Goal: Communication & Community: Answer question/provide support

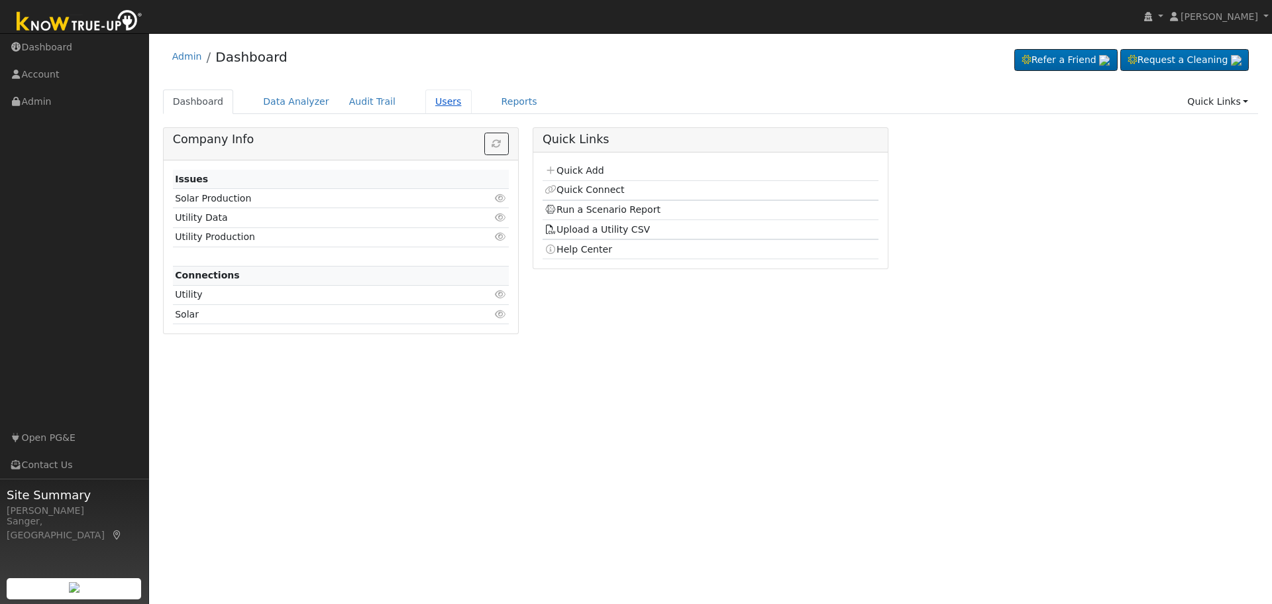
click at [425, 97] on link "Users" at bounding box center [448, 101] width 46 height 25
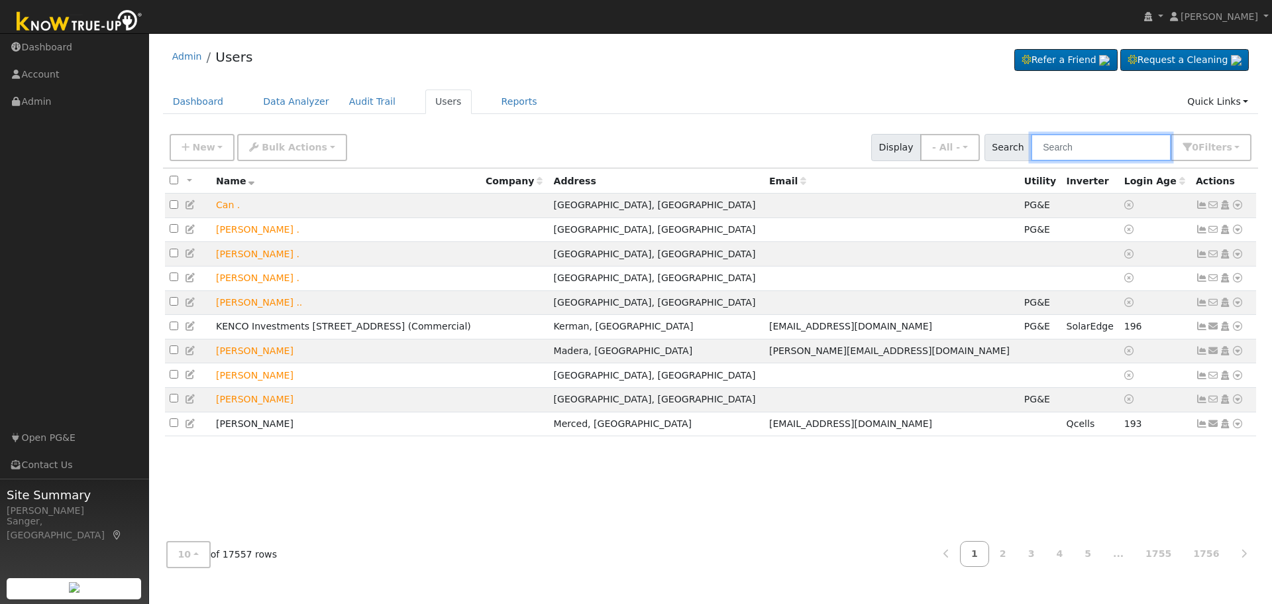
click at [1091, 148] on input "text" at bounding box center [1101, 147] width 140 height 27
paste input "[PERSON_NAME] & [PERSON_NAME]"
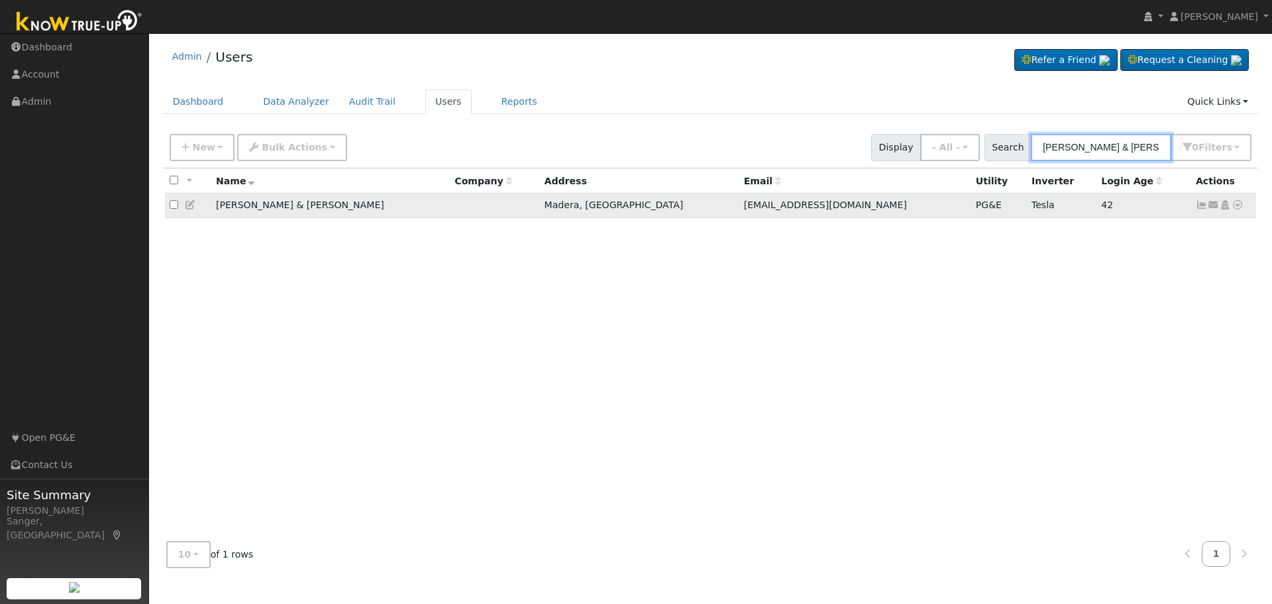
type input "[PERSON_NAME] & [PERSON_NAME]"
click at [1200, 207] on icon at bounding box center [1202, 204] width 12 height 9
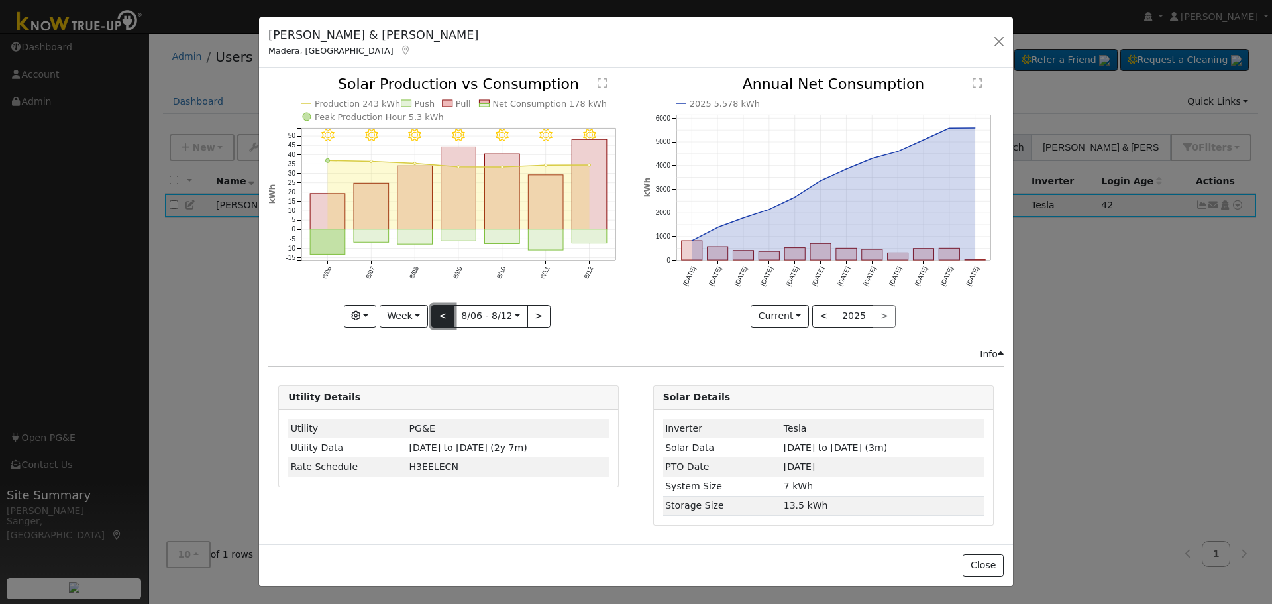
click at [440, 319] on button "<" at bounding box center [442, 316] width 23 height 23
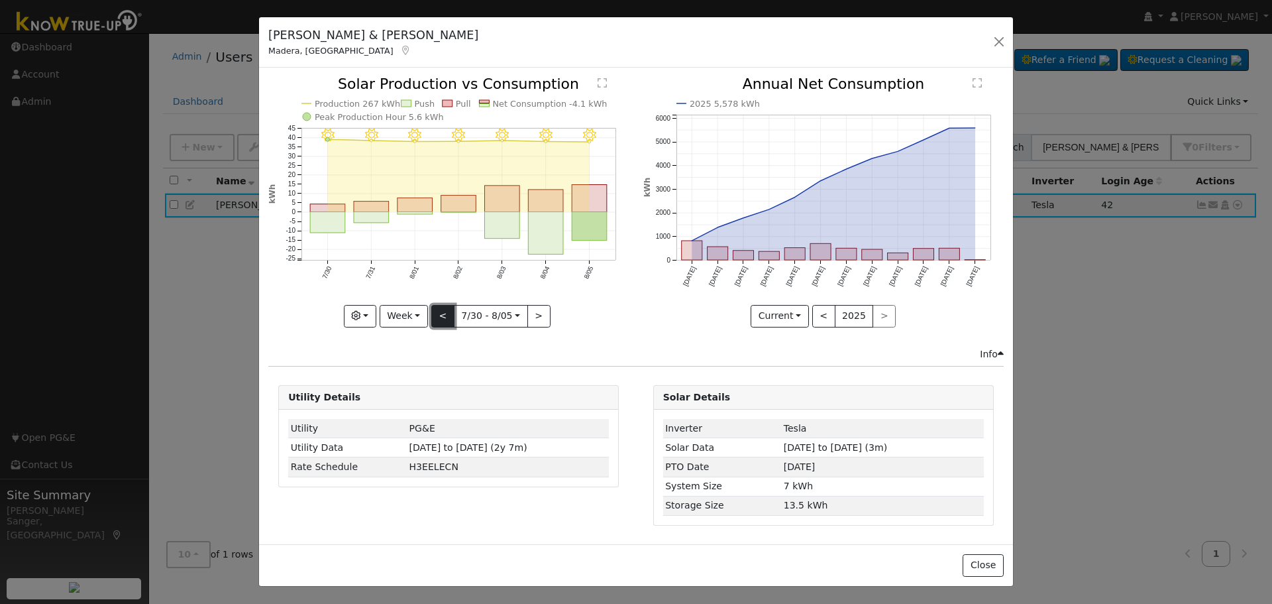
click at [440, 319] on button "<" at bounding box center [442, 316] width 23 height 23
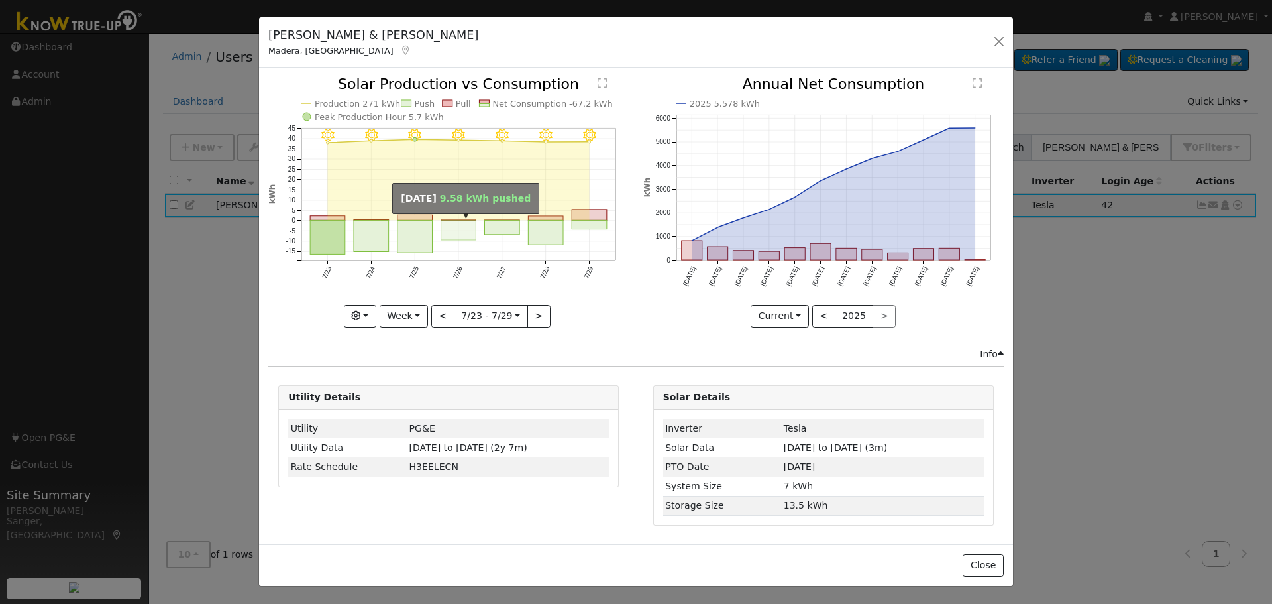
click at [462, 227] on rect "onclick=""" at bounding box center [458, 231] width 35 height 20
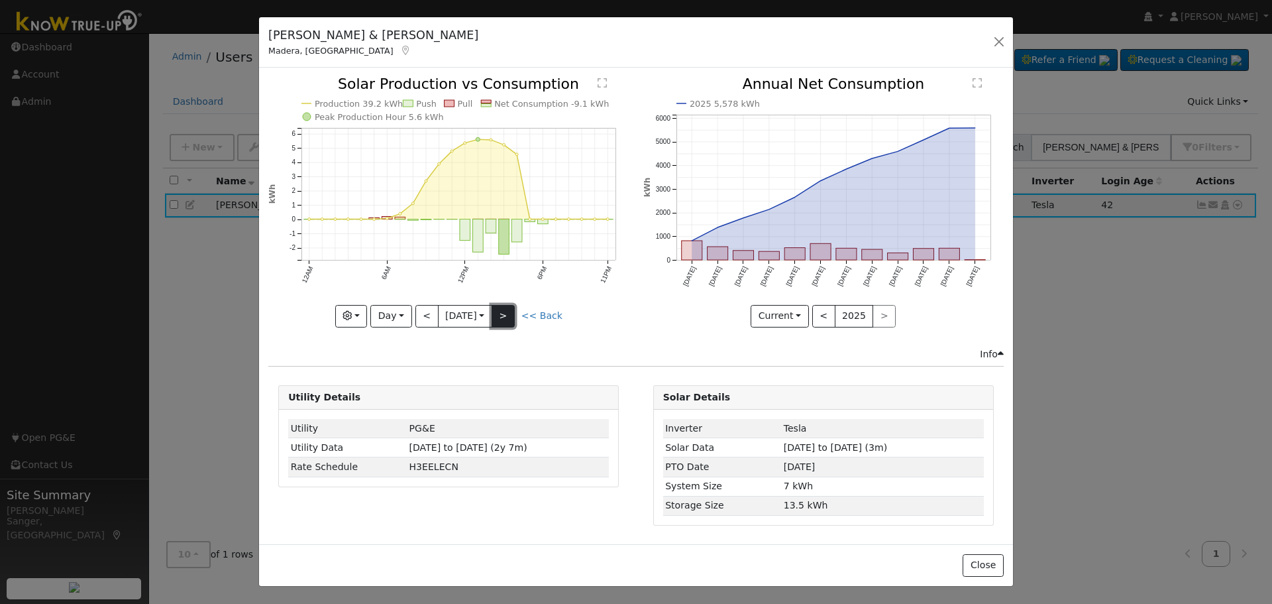
click at [507, 315] on button ">" at bounding box center [503, 316] width 23 height 23
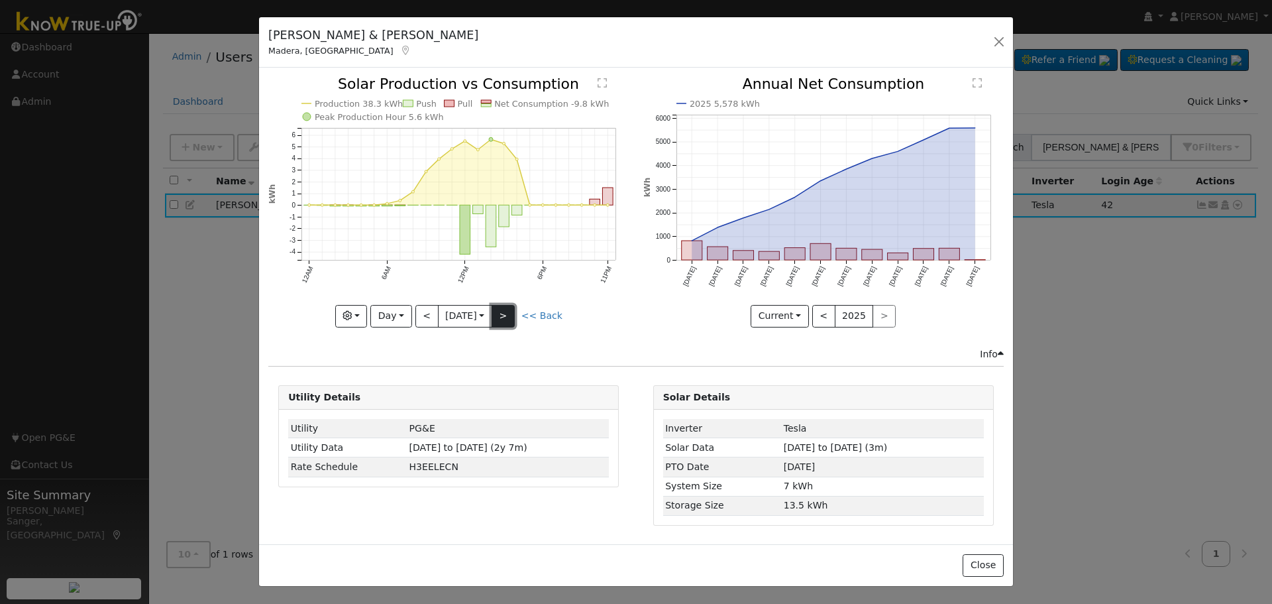
click at [507, 315] on button ">" at bounding box center [503, 316] width 23 height 23
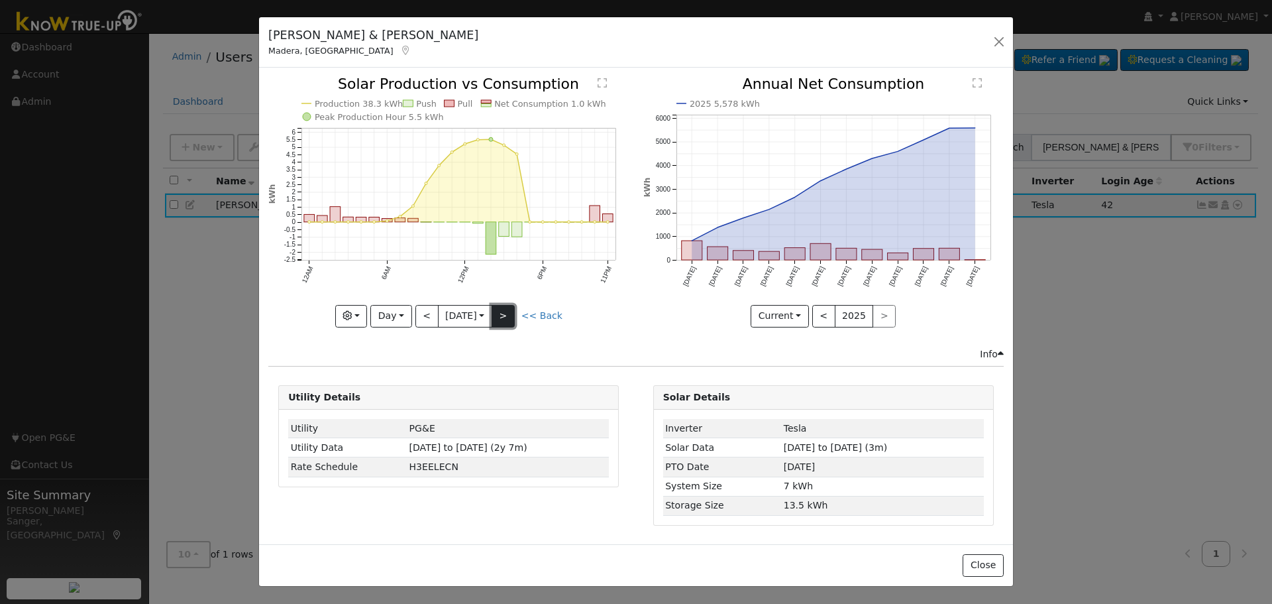
click at [507, 315] on button ">" at bounding box center [503, 316] width 23 height 23
click at [510, 313] on button ">" at bounding box center [503, 316] width 23 height 23
click at [507, 316] on button ">" at bounding box center [503, 316] width 23 height 23
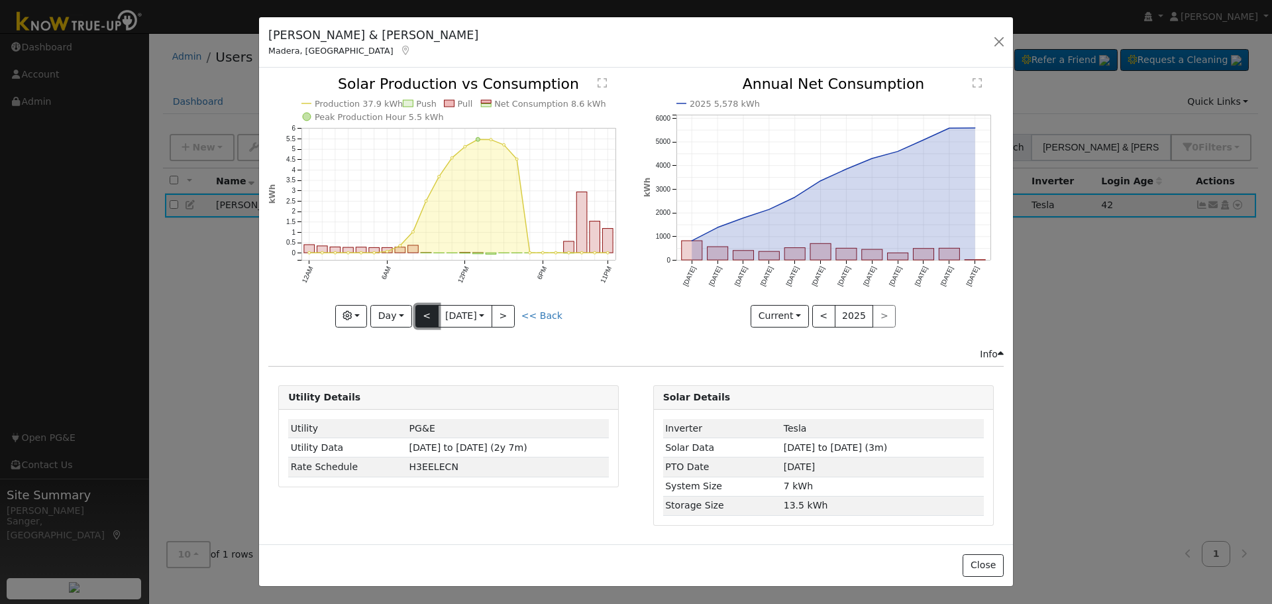
click at [425, 318] on button "<" at bounding box center [426, 316] width 23 height 23
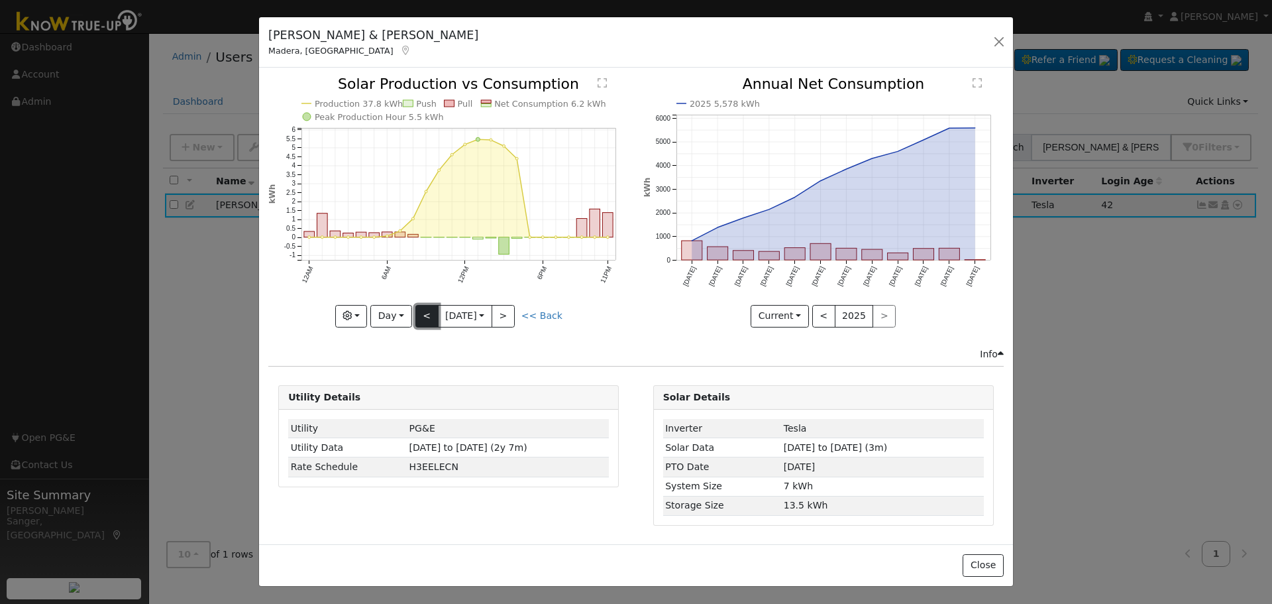
click at [425, 318] on button "<" at bounding box center [426, 316] width 23 height 23
type input "[DATE]"
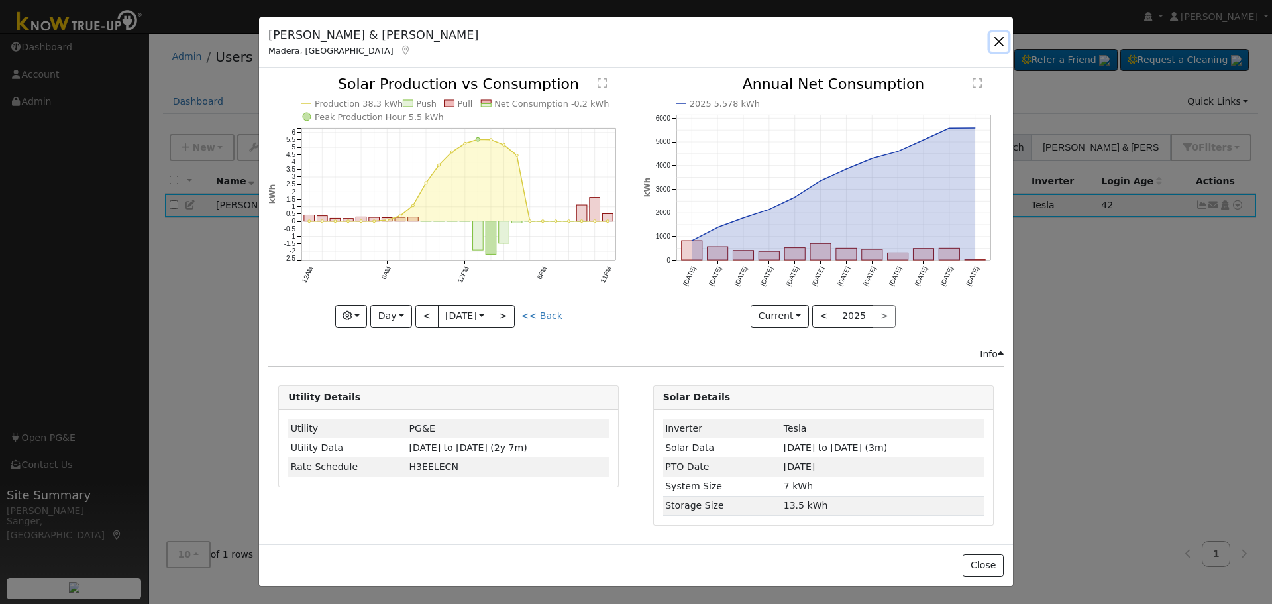
click at [999, 40] on button "button" at bounding box center [999, 41] width 19 height 19
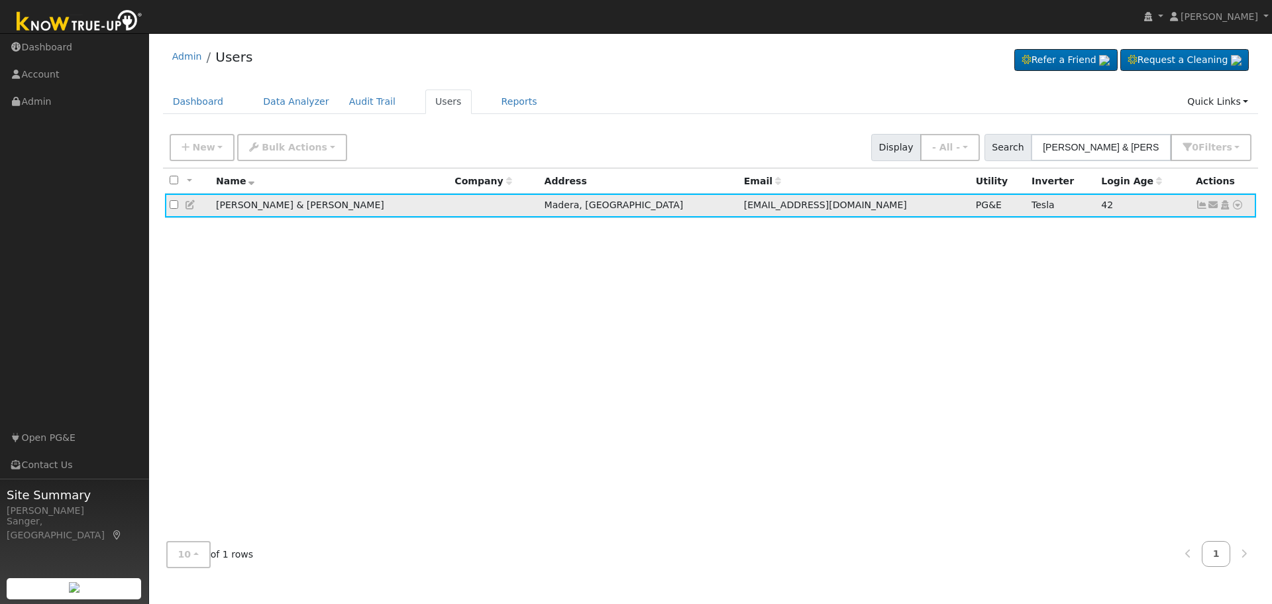
click at [1200, 207] on icon at bounding box center [1202, 204] width 12 height 9
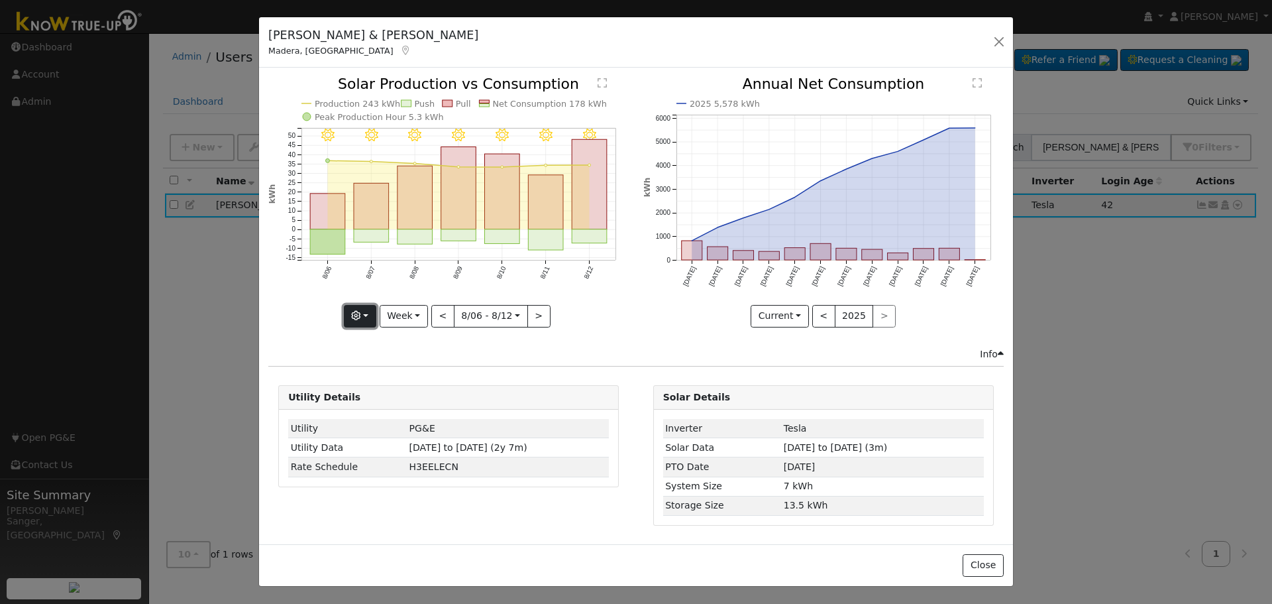
click at [360, 313] on icon "button" at bounding box center [355, 315] width 9 height 9
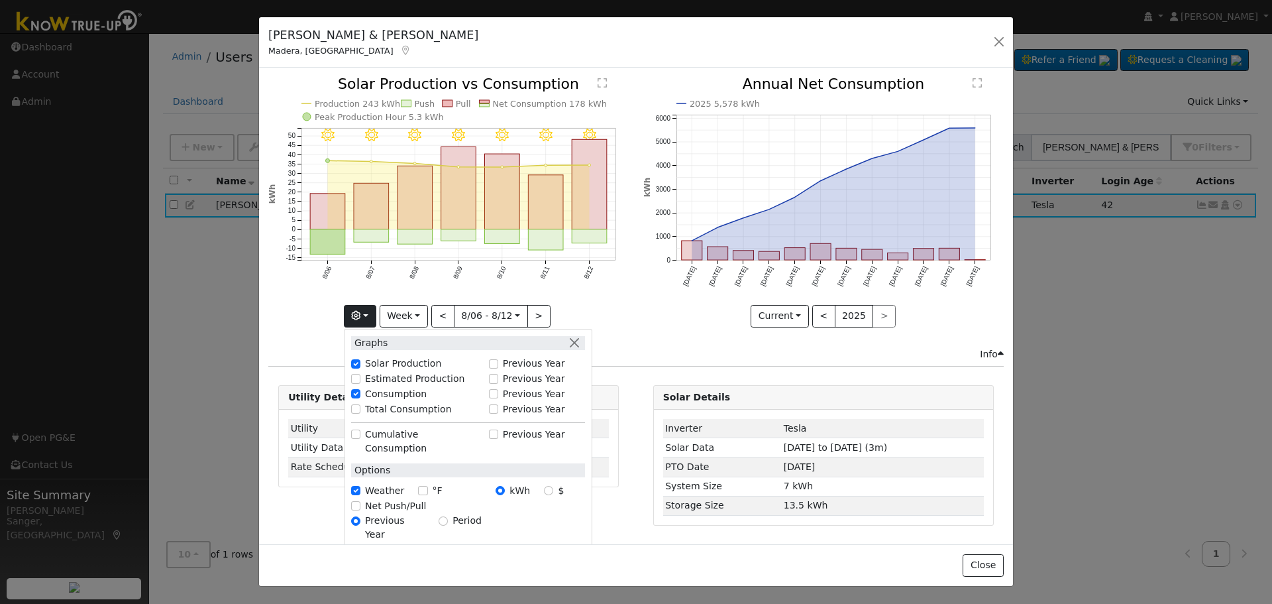
click at [660, 301] on icon "2025 5,578 kWh [DATE] Sep '[DATE] Nov '[DATE] Jan '[DATE] Mar '[DATE] May '[DAT…" at bounding box center [823, 198] width 360 height 242
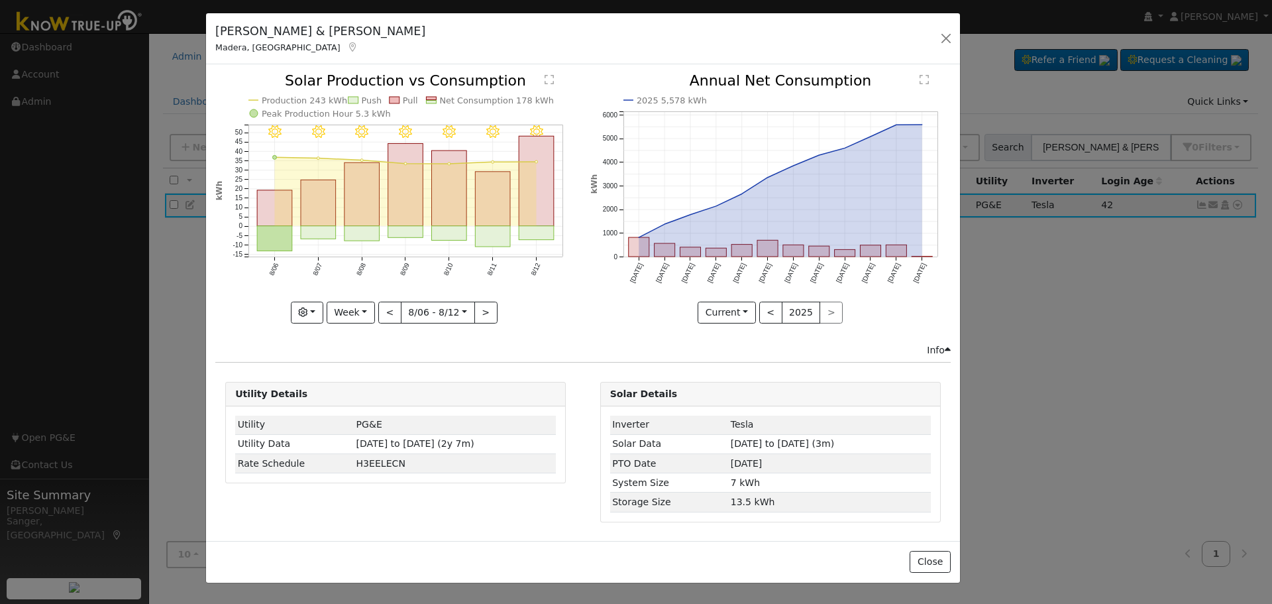
drag, startPoint x: 270, startPoint y: 36, endPoint x: 217, endPoint y: 32, distance: 53.1
click at [217, 32] on h5 "[PERSON_NAME] & [PERSON_NAME]" at bounding box center [320, 31] width 210 height 17
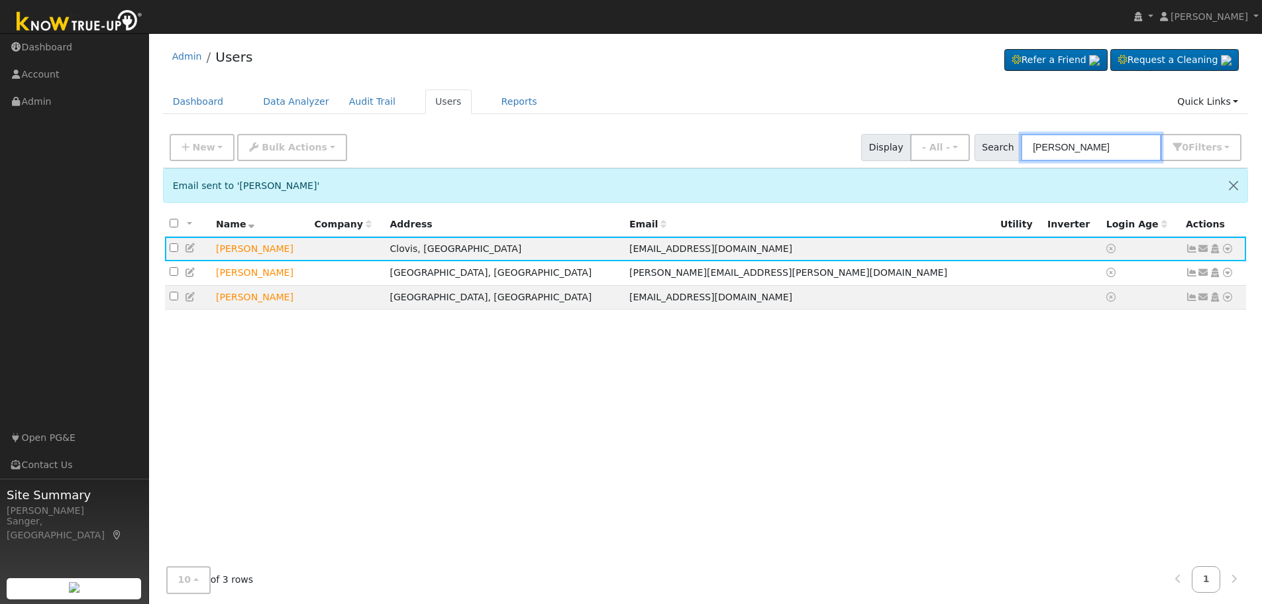
drag, startPoint x: 1128, startPoint y: 142, endPoint x: 1025, endPoint y: 145, distance: 103.4
click at [1025, 145] on div "Search Matthew Lombard 0 Filter s My accounts Role Show - All - Show Leads Admi…" at bounding box center [1108, 147] width 268 height 27
paste input "Edward Essegian"
type input "Edward Essegian"
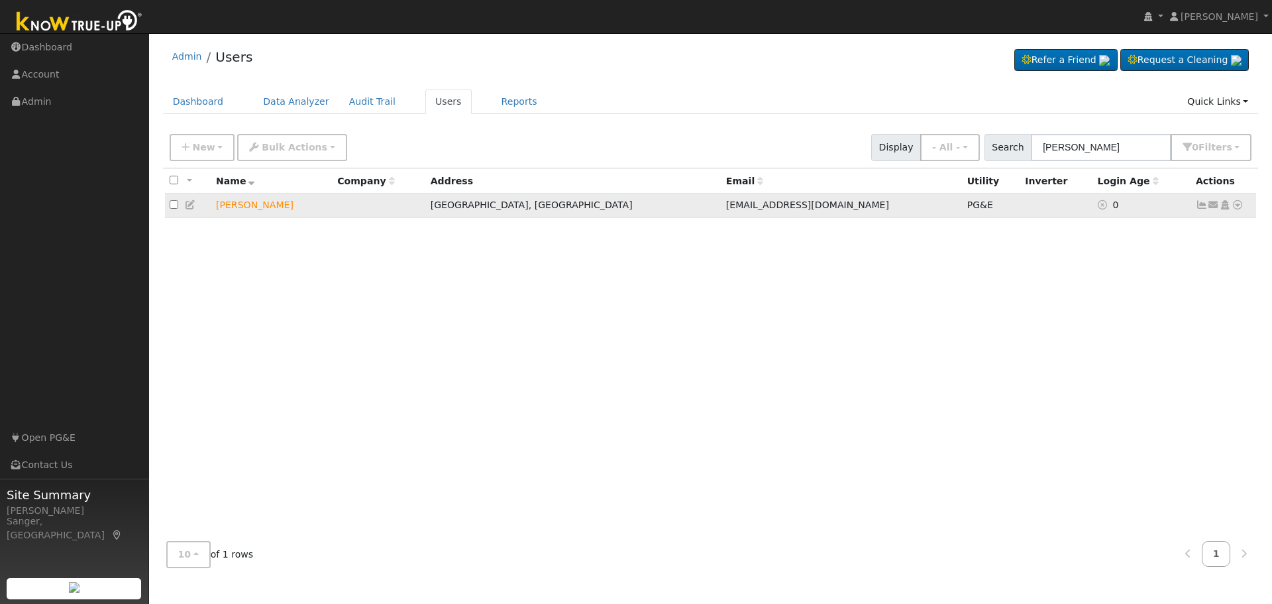
click at [1212, 205] on icon at bounding box center [1214, 204] width 12 height 9
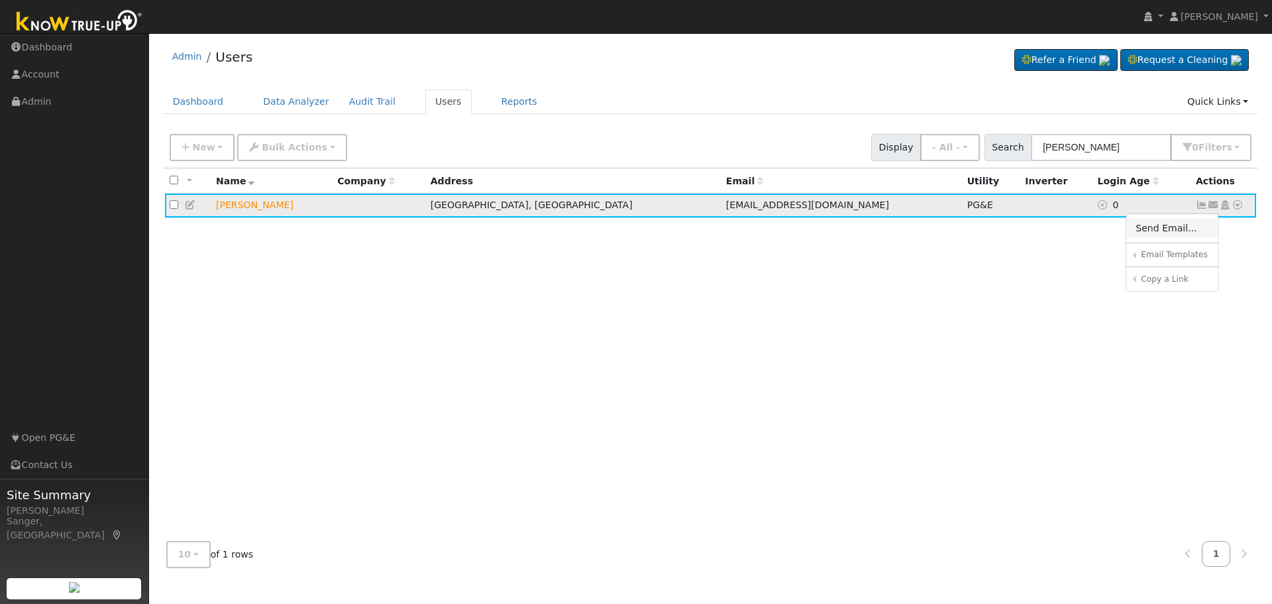
click at [1158, 226] on link "Send Email..." at bounding box center [1172, 228] width 92 height 19
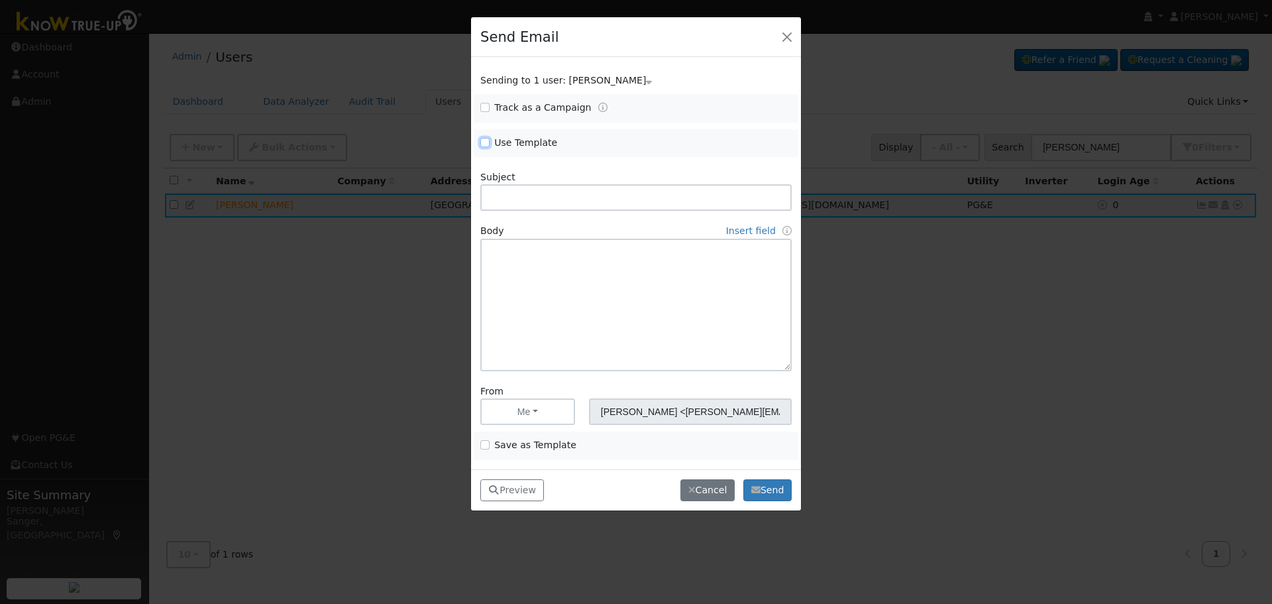
click at [484, 140] on input "Use Template" at bounding box center [484, 142] width 9 height 9
checkbox input "true"
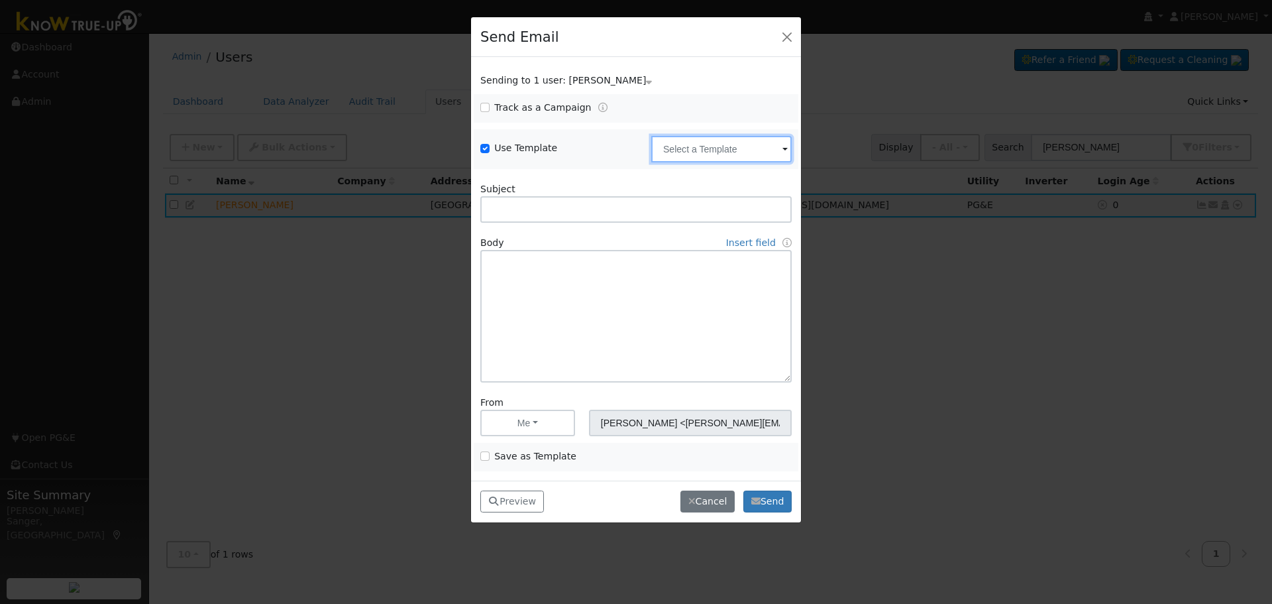
click at [680, 149] on input "text" at bounding box center [721, 149] width 140 height 26
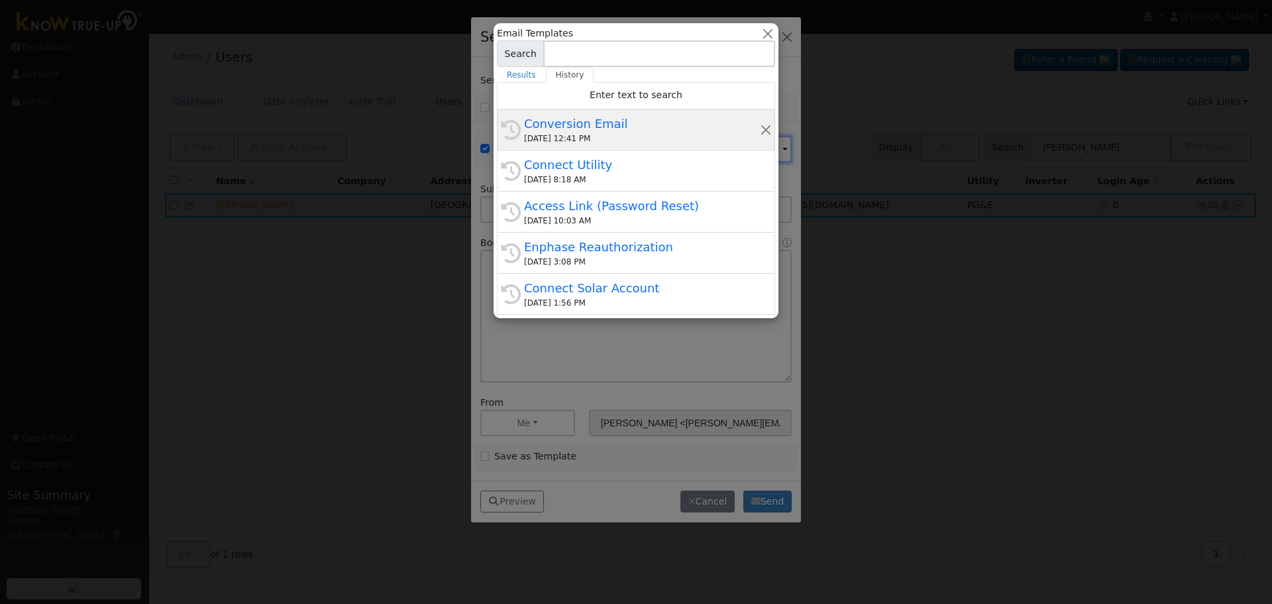
click at [595, 127] on div "Conversion Email" at bounding box center [642, 124] width 236 height 18
type input "Conversion Email"
type input "Connect Your Utility Account"
type textarea "Dear {user_fname}, The first step is to connect your electric utility account. …"
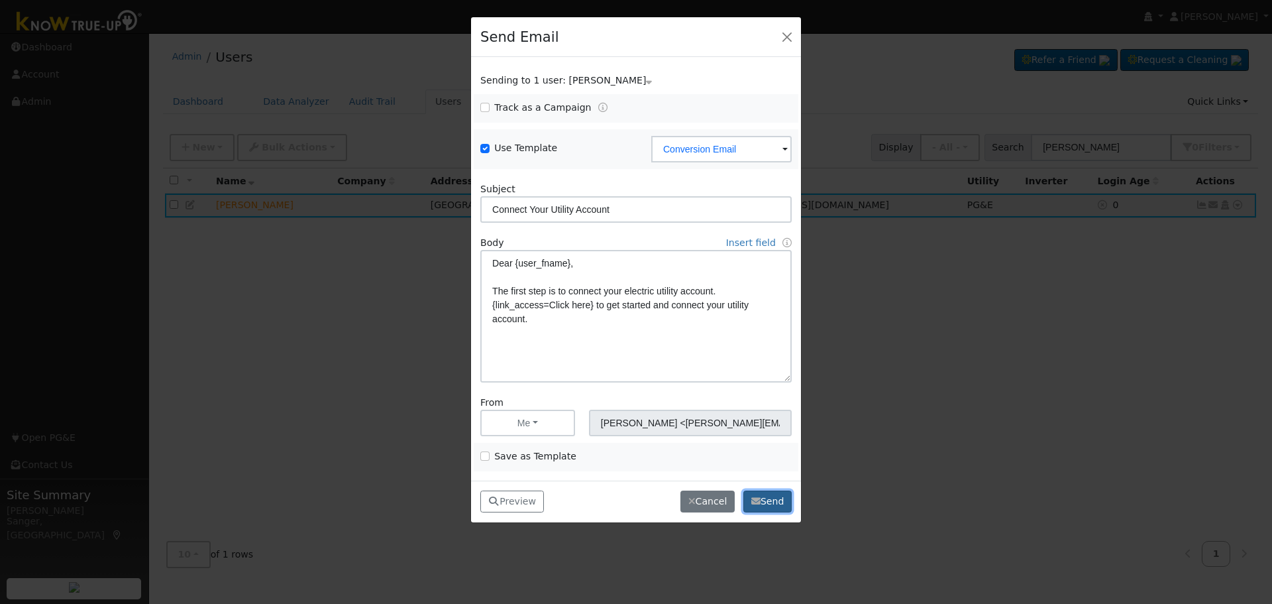
click at [769, 504] on button "Send" at bounding box center [767, 501] width 48 height 23
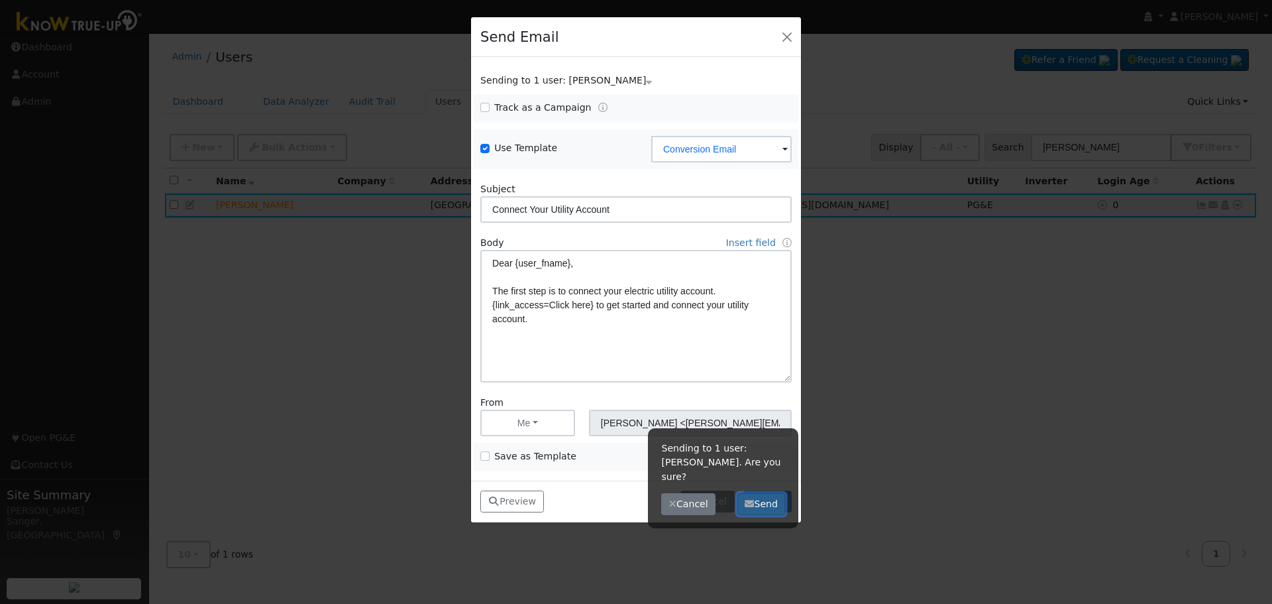
click at [766, 493] on button "Send" at bounding box center [761, 504] width 48 height 23
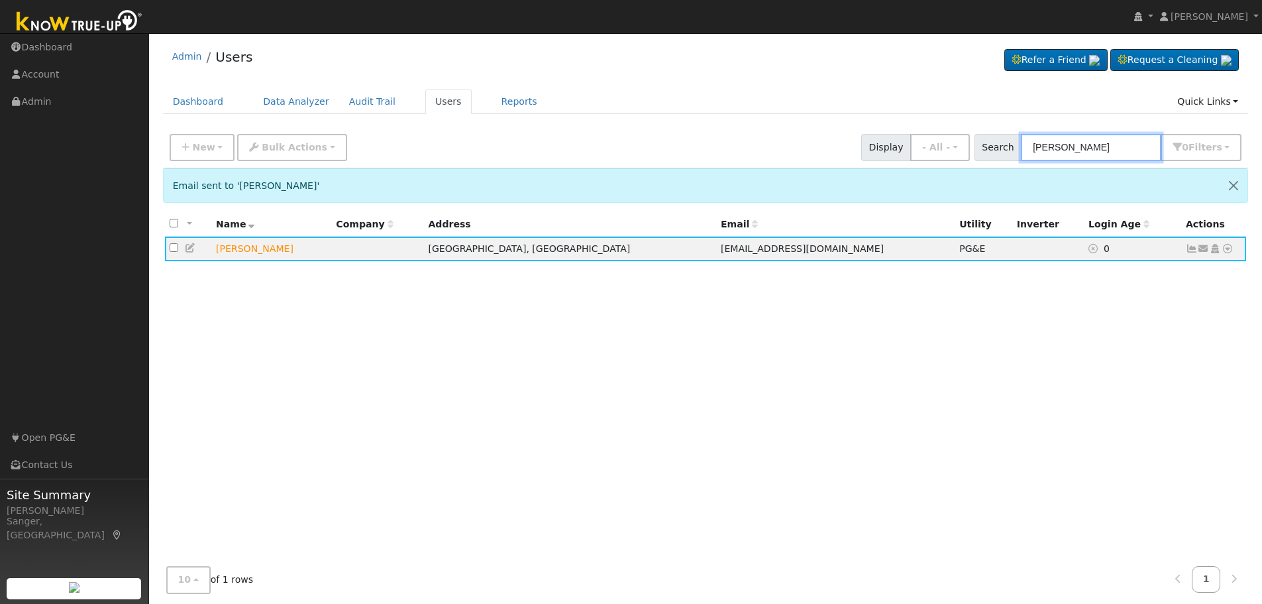
drag, startPoint x: 1126, startPoint y: 148, endPoint x: 1006, endPoint y: 149, distance: 119.9
click at [1006, 149] on div "Search Edward Essegian 0 Filter s My accounts Role Show - All - Show Leads Admi…" at bounding box center [1108, 147] width 268 height 27
paste input "Devinder Sandhu"
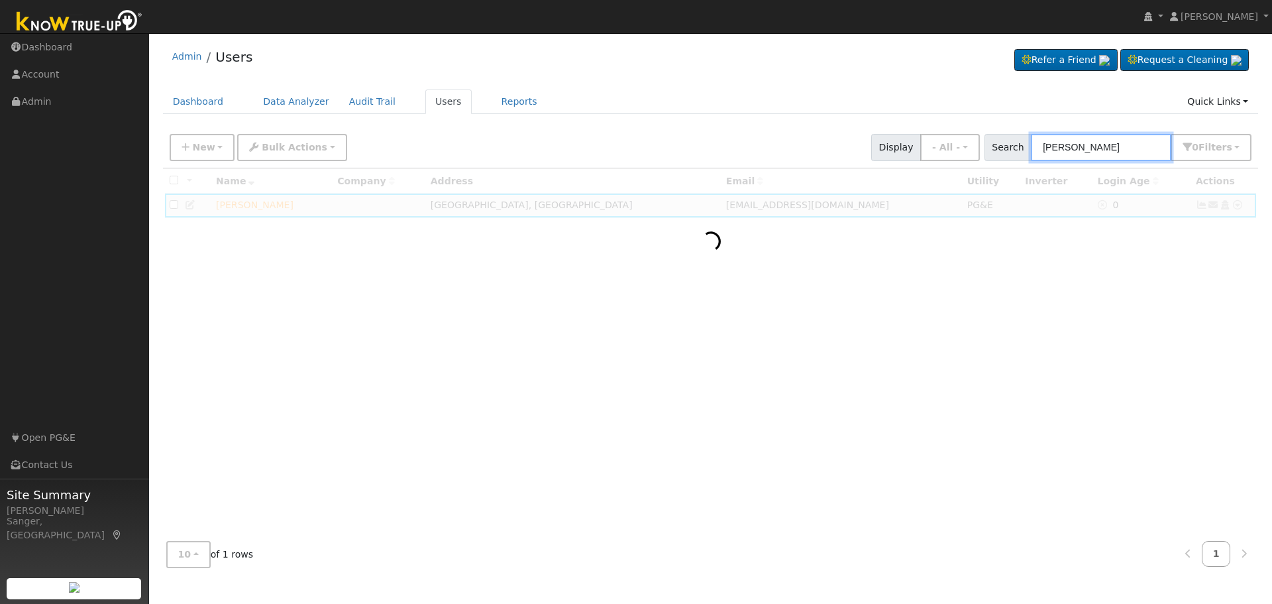
type input "Devinder Sandhu"
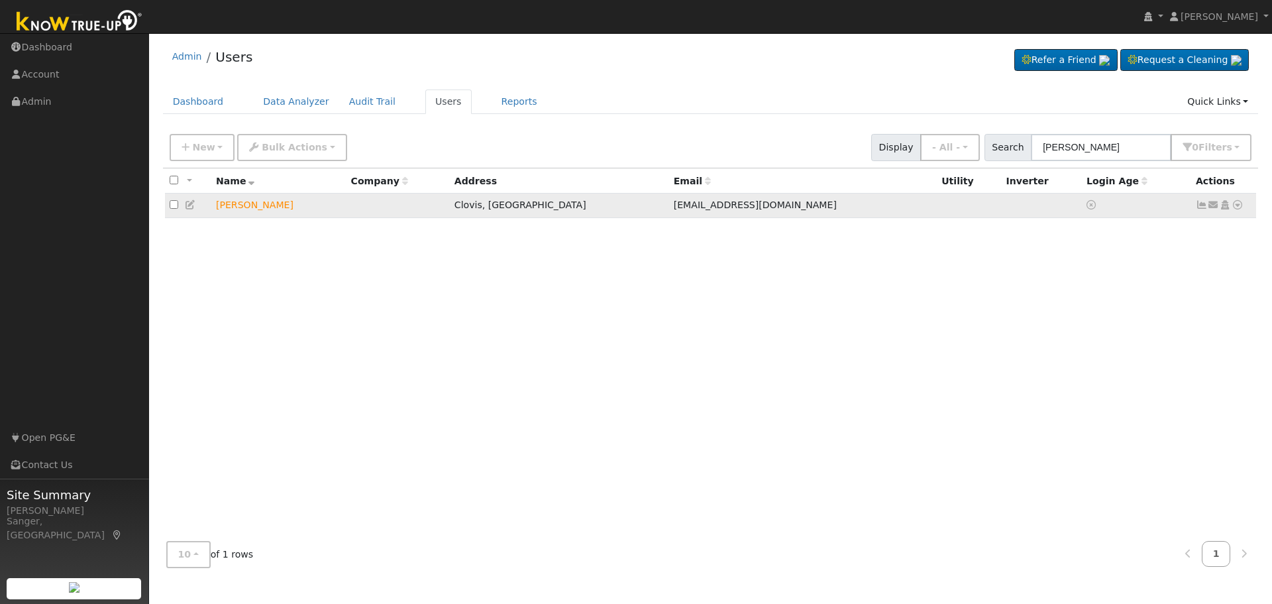
click at [1216, 207] on icon at bounding box center [1214, 204] width 12 height 9
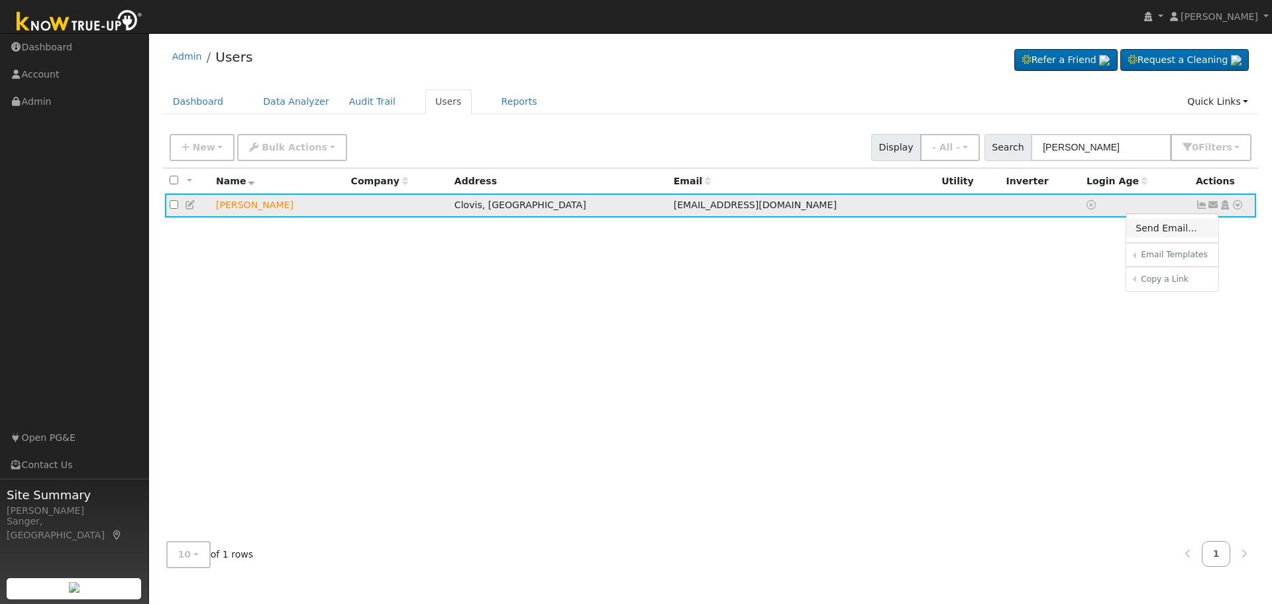
click at [1169, 231] on link "Send Email..." at bounding box center [1172, 228] width 92 height 19
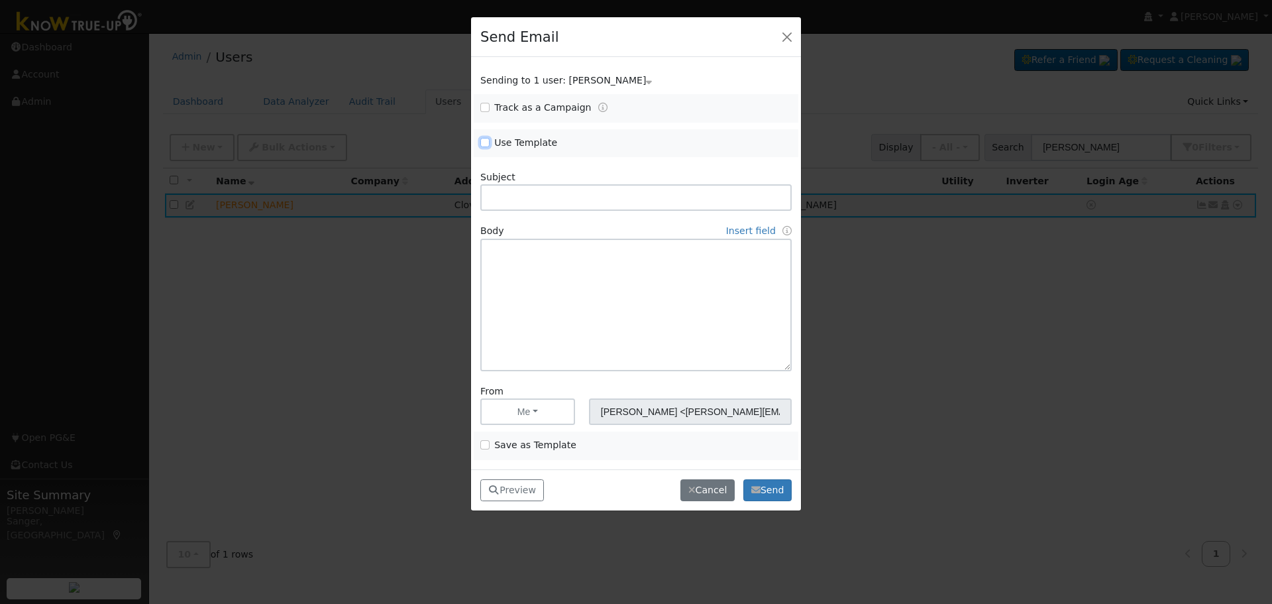
click at [486, 142] on input "Use Template" at bounding box center [484, 142] width 9 height 9
checkbox input "true"
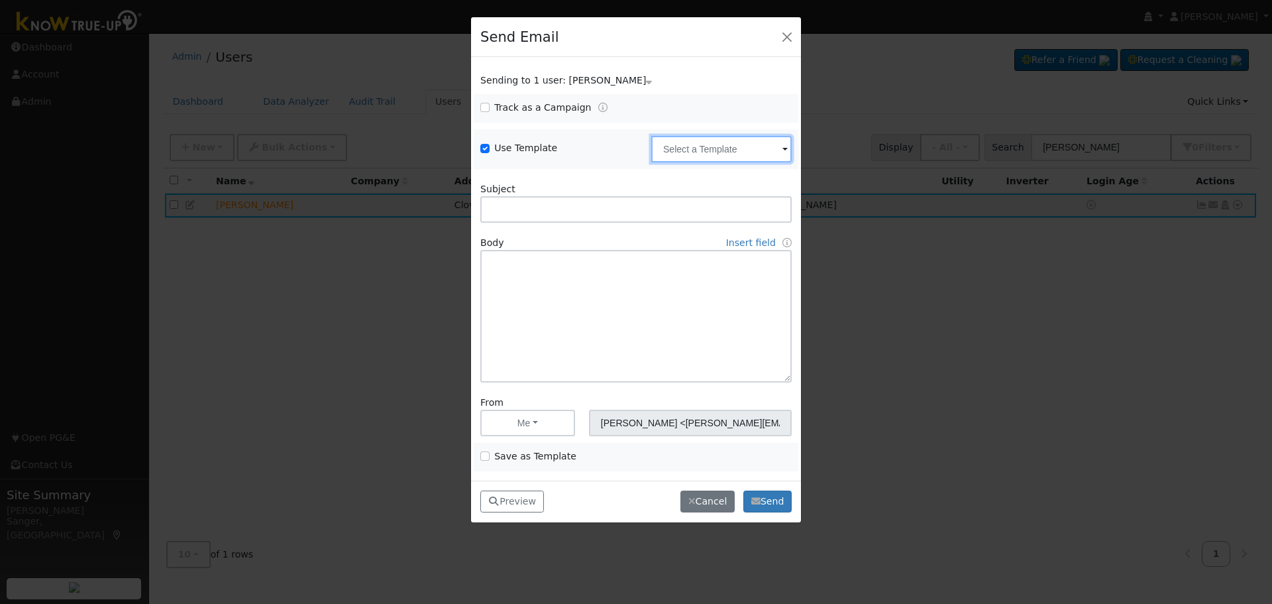
click at [668, 147] on input "text" at bounding box center [721, 149] width 140 height 26
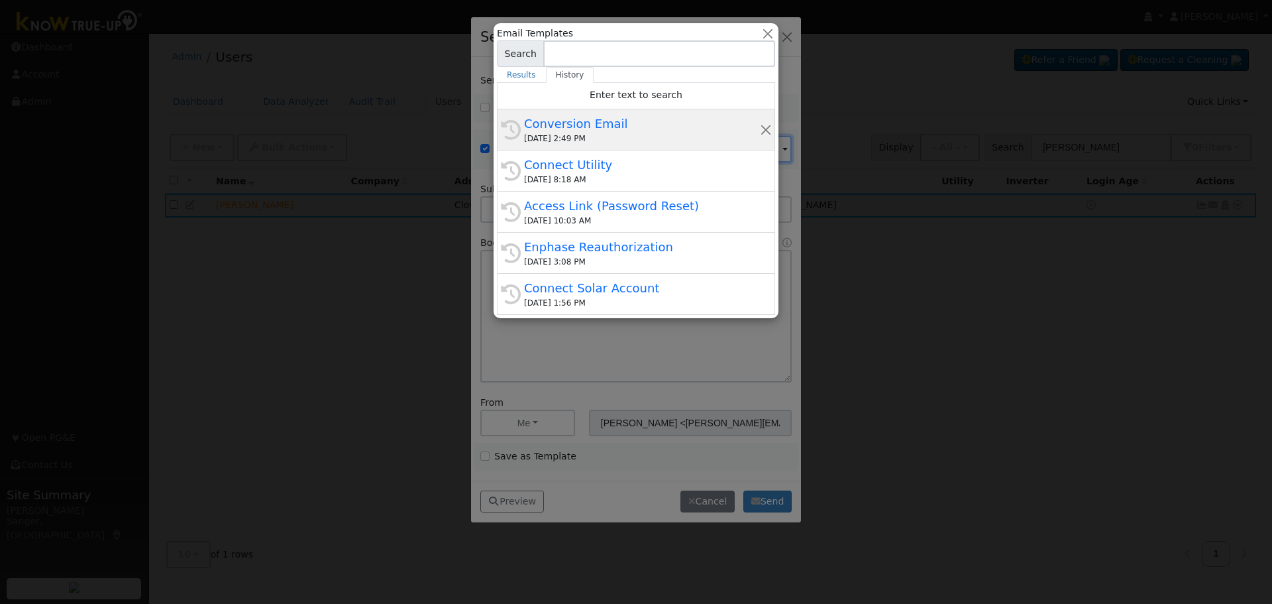
click at [615, 138] on div "08/14/2025 2:49 PM" at bounding box center [642, 138] width 236 height 12
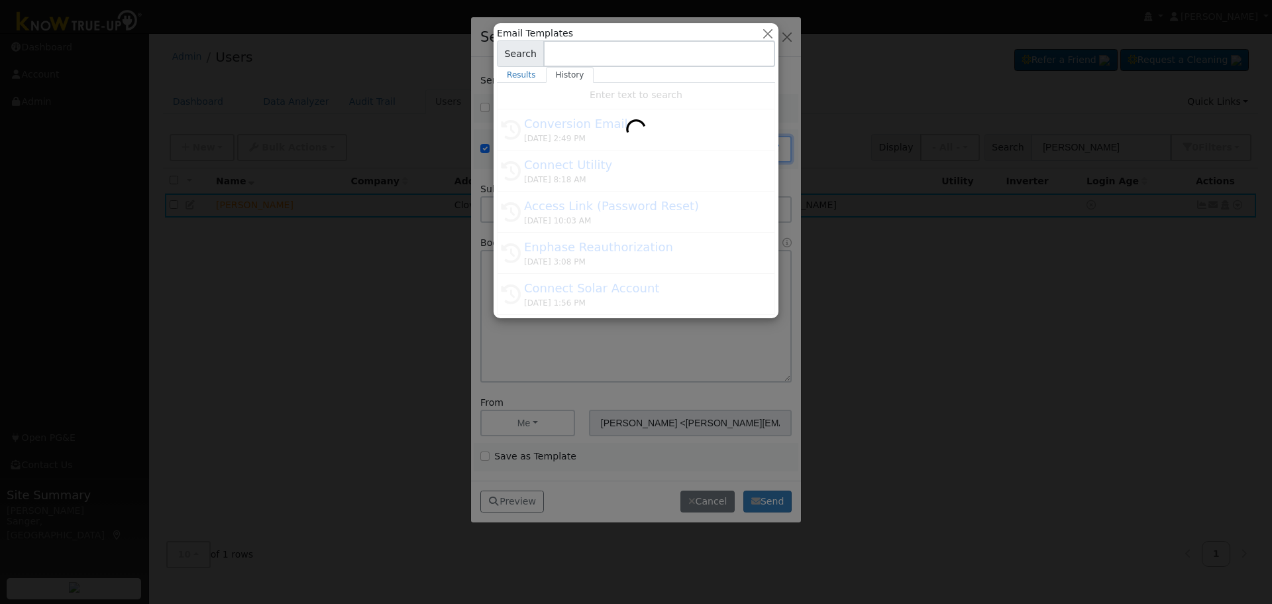
type input "Conversion Email"
type input "Connect Your Utility Account"
type textarea "Dear {user_fname}, The first step is to connect your electric utility account. …"
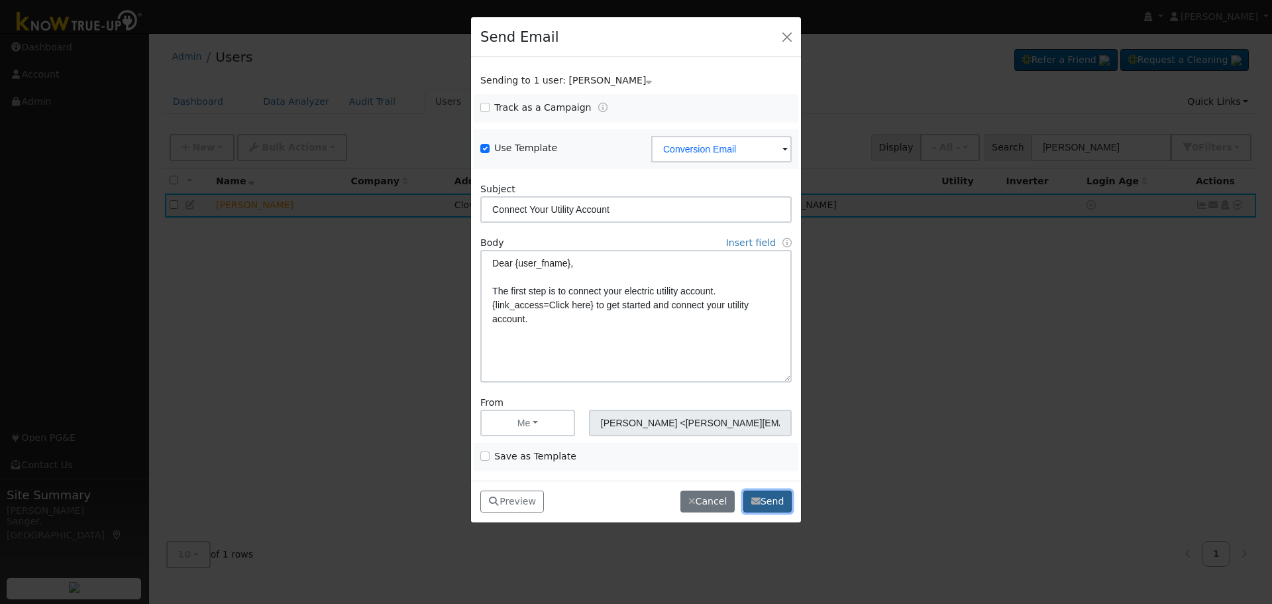
click at [768, 496] on button "Send" at bounding box center [767, 501] width 48 height 23
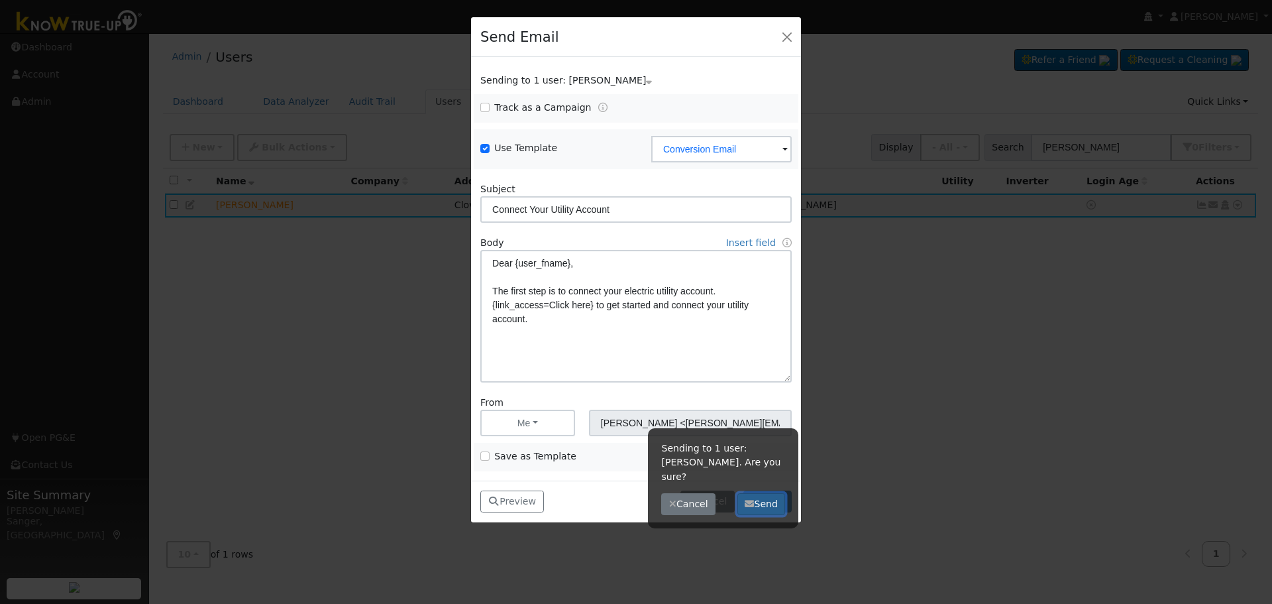
click at [759, 493] on button "Send" at bounding box center [761, 504] width 48 height 23
